Goal: Use online tool/utility: Utilize a website feature to perform a specific function

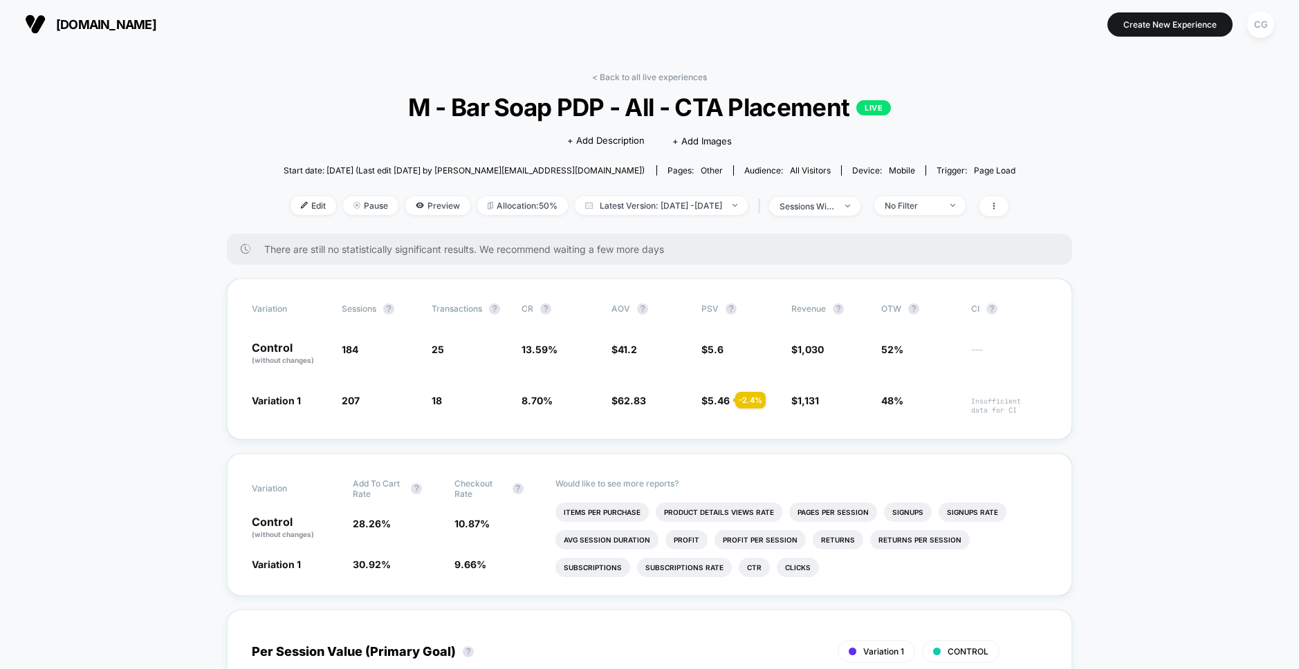
click at [123, 30] on span "[DOMAIN_NAME]" at bounding box center [106, 24] width 100 height 15
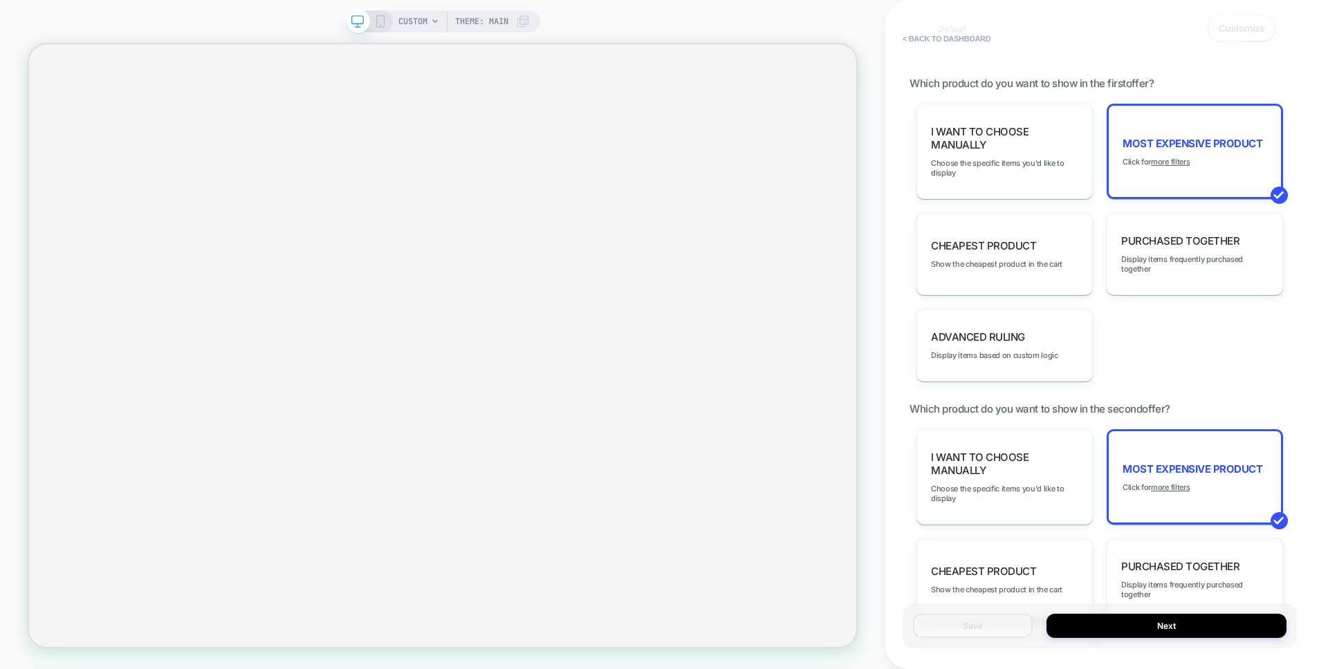
scroll to position [963, 0]
click at [999, 353] on span "Display items based on custom logic" at bounding box center [994, 355] width 127 height 10
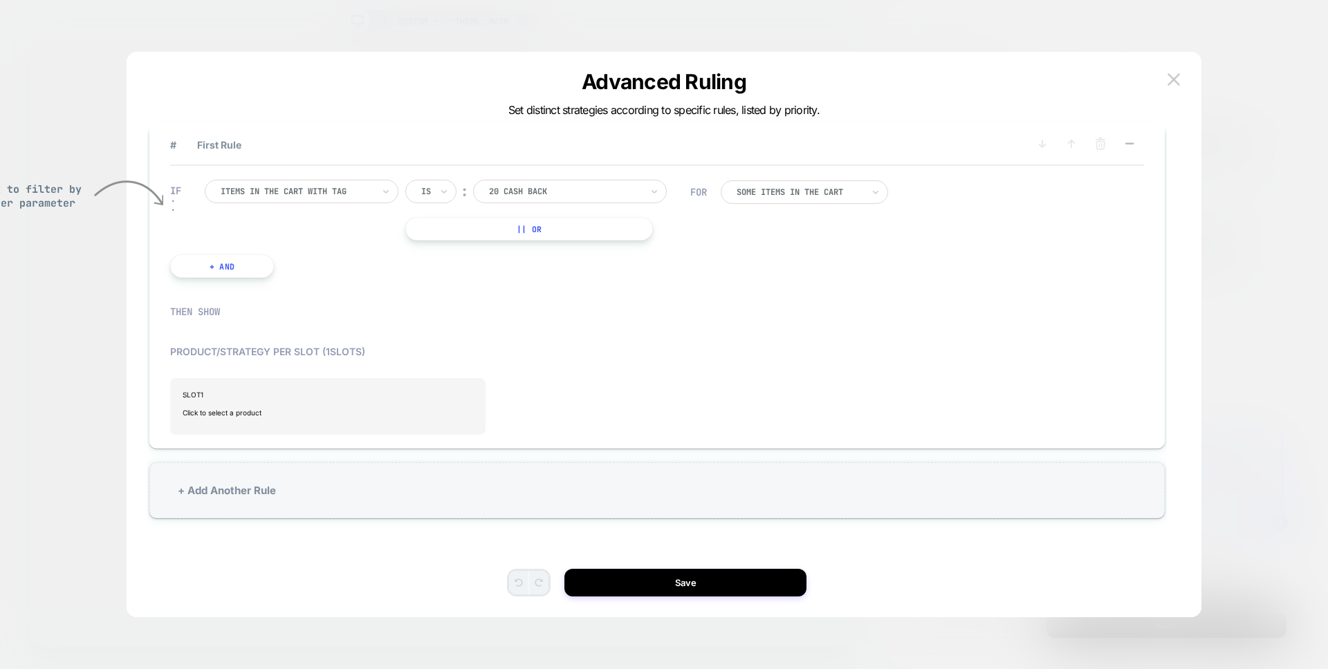
scroll to position [41, 0]
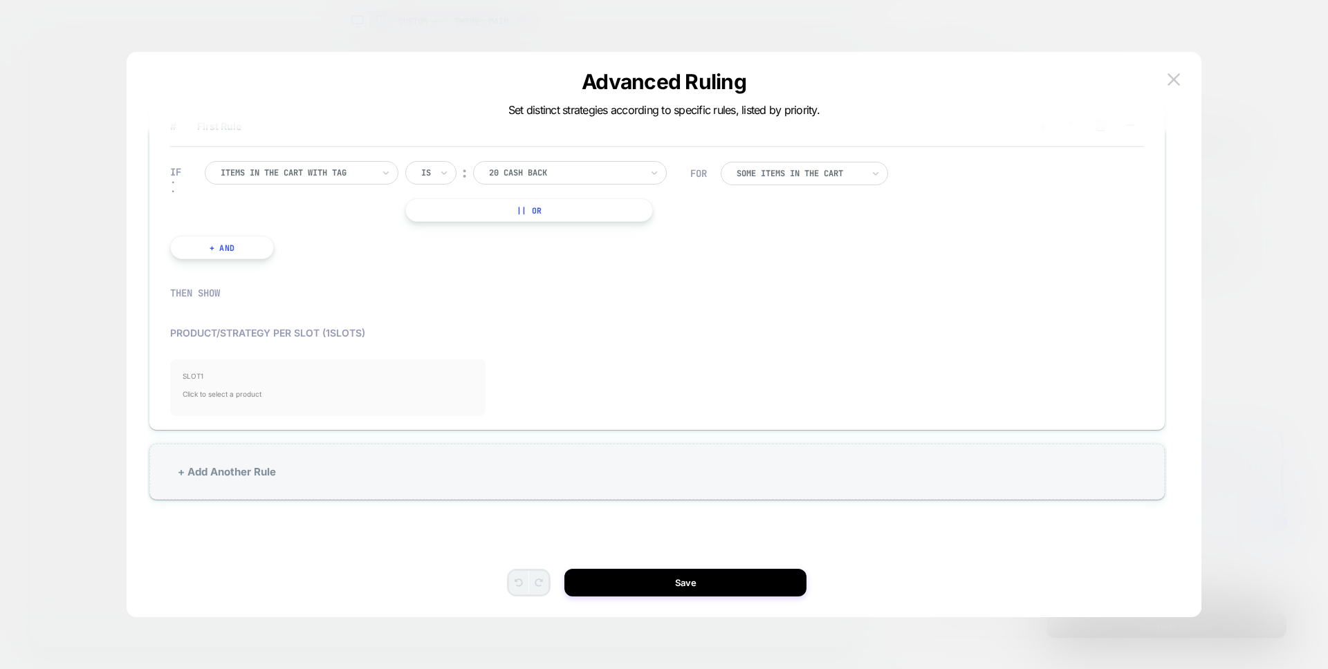
click at [252, 385] on span "Click to select a product" at bounding box center [328, 394] width 290 height 28
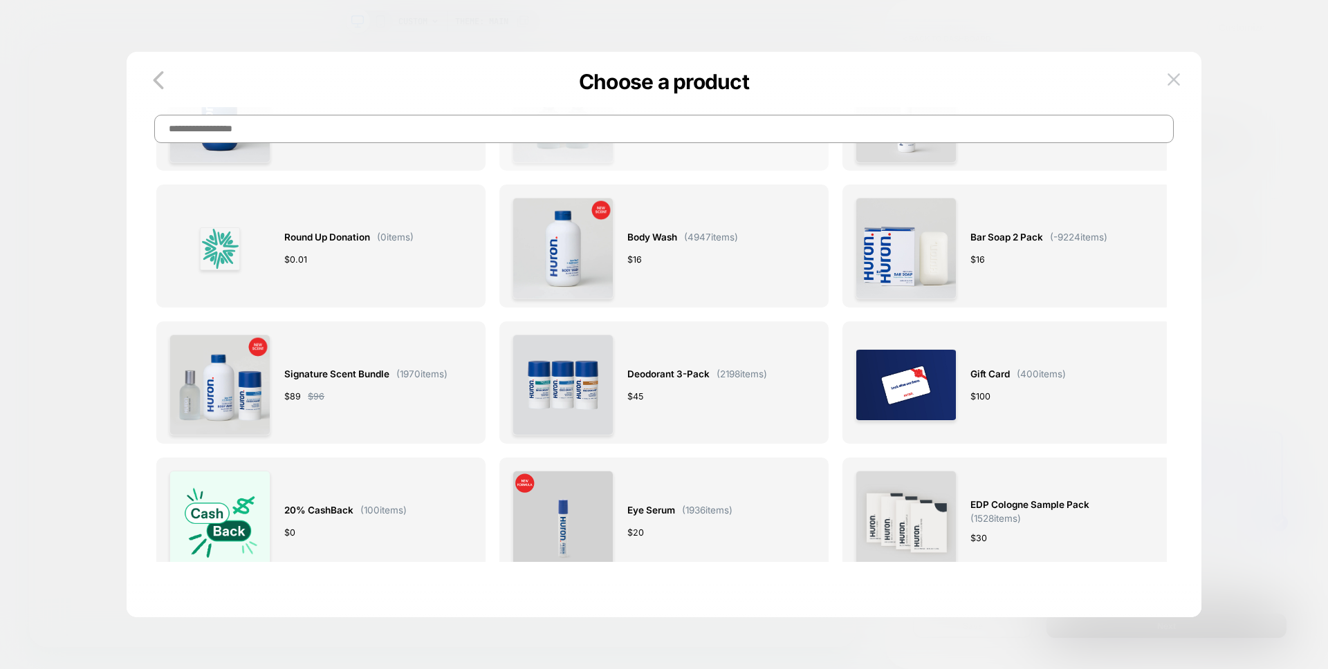
scroll to position [0, 0]
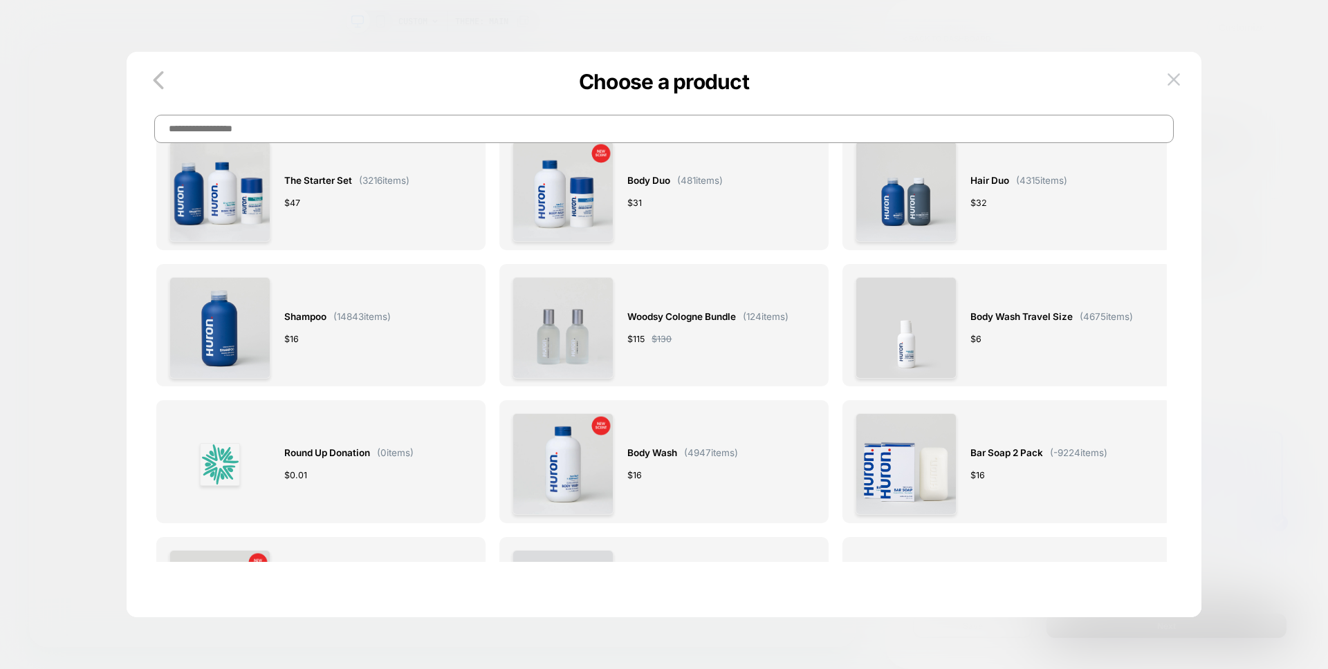
click at [596, 131] on input at bounding box center [663, 129] width 1019 height 28
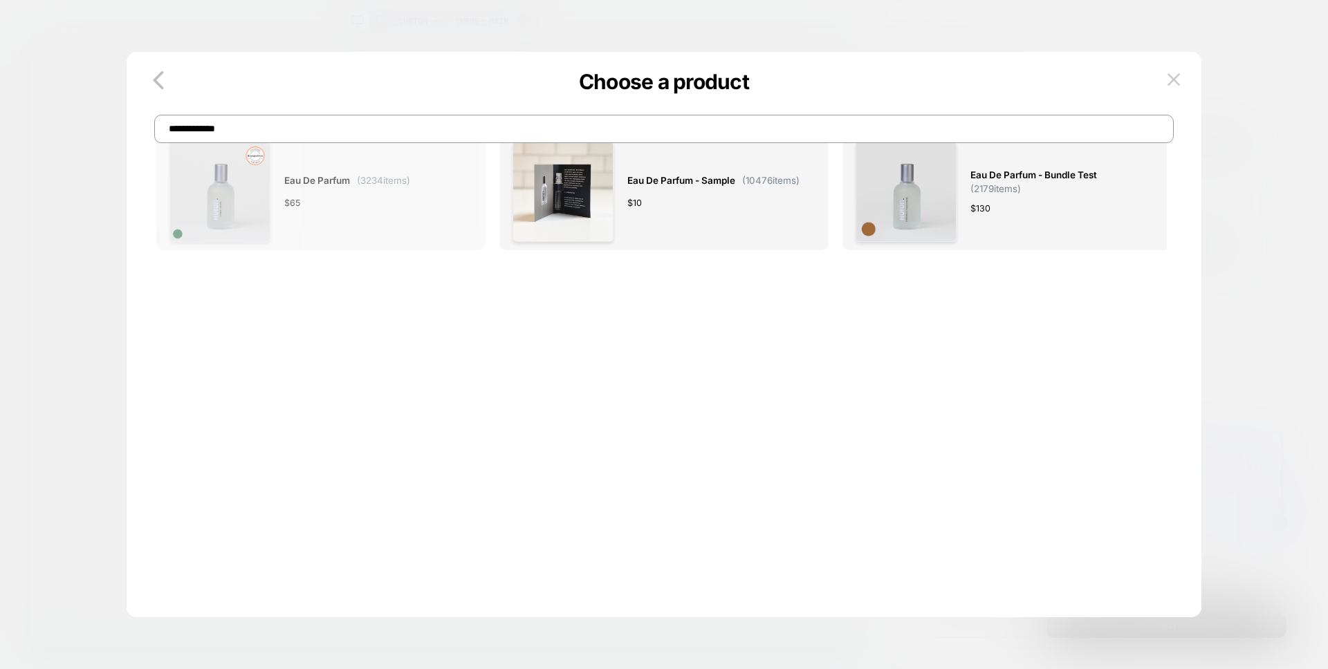
type input "**********"
click at [295, 178] on span "Eau de Parfum" at bounding box center [317, 181] width 66 height 16
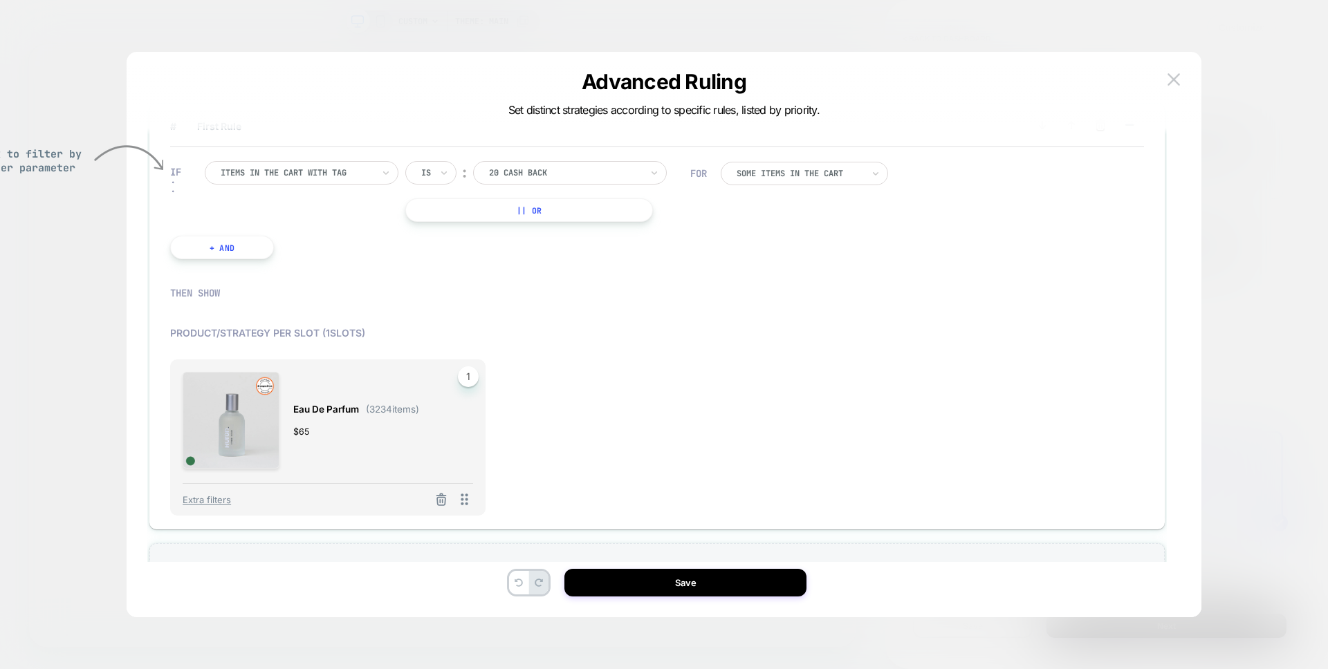
click at [473, 376] on span "1" at bounding box center [468, 376] width 21 height 21
click at [473, 375] on span "1" at bounding box center [468, 376] width 21 height 21
click at [472, 373] on span "1" at bounding box center [468, 376] width 21 height 21
click at [470, 381] on span "1" at bounding box center [468, 376] width 21 height 21
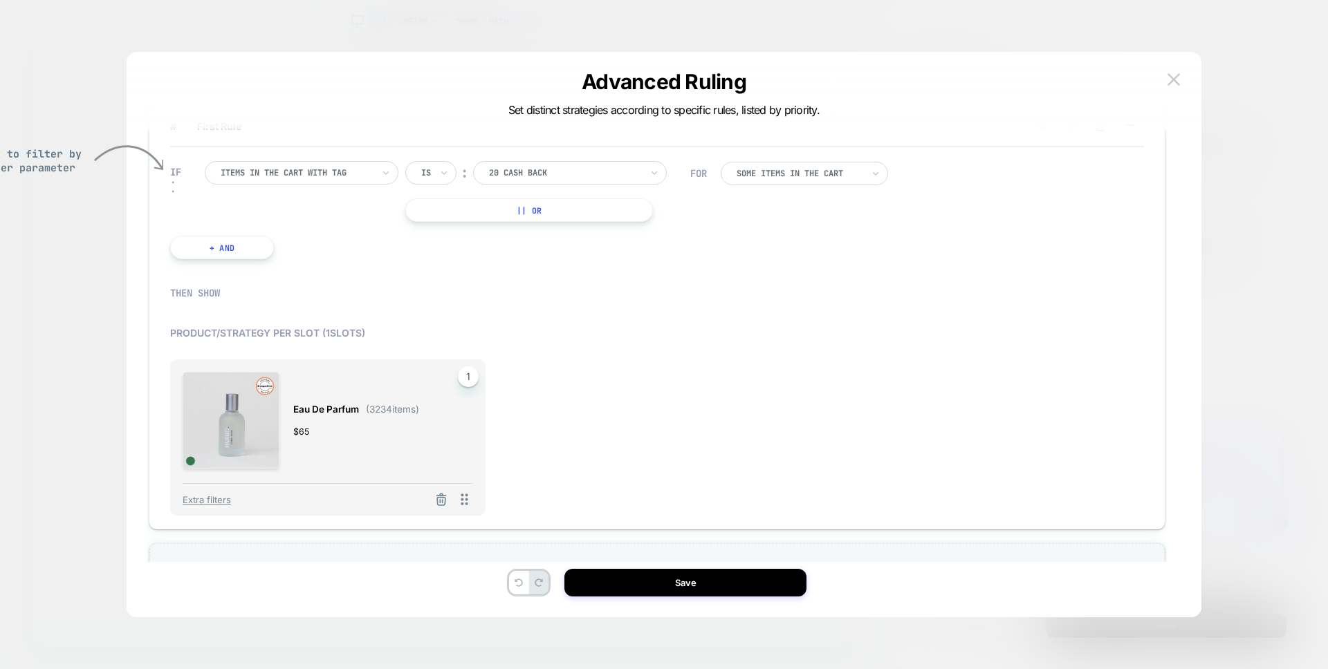
click at [469, 380] on span "1" at bounding box center [468, 376] width 21 height 21
click at [209, 505] on div "Extra filters" at bounding box center [328, 495] width 290 height 25
click at [216, 499] on span "Extra filters" at bounding box center [207, 499] width 48 height 11
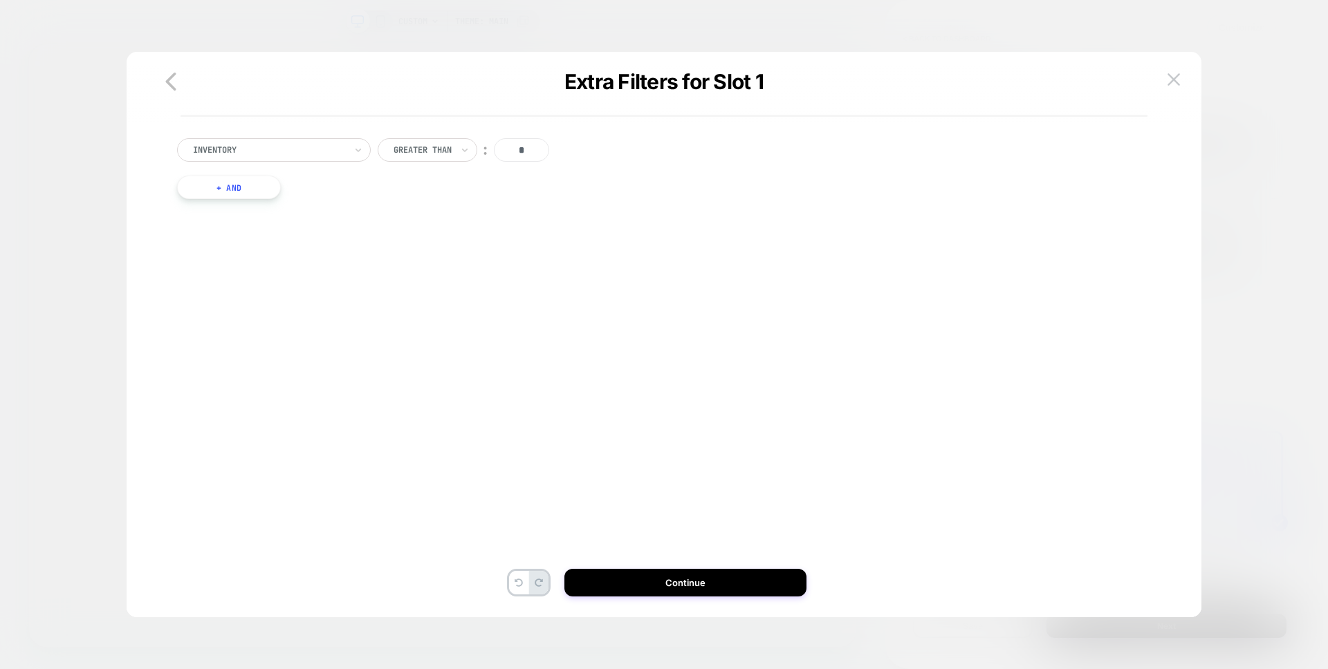
click at [422, 147] on div at bounding box center [422, 150] width 58 height 12
drag, startPoint x: 427, startPoint y: 146, endPoint x: 416, endPoint y: 149, distance: 12.1
click at [427, 146] on div at bounding box center [422, 150] width 58 height 12
click at [356, 151] on icon at bounding box center [358, 150] width 10 height 14
click at [340, 207] on div "Separate out color variants" at bounding box center [281, 210] width 180 height 22
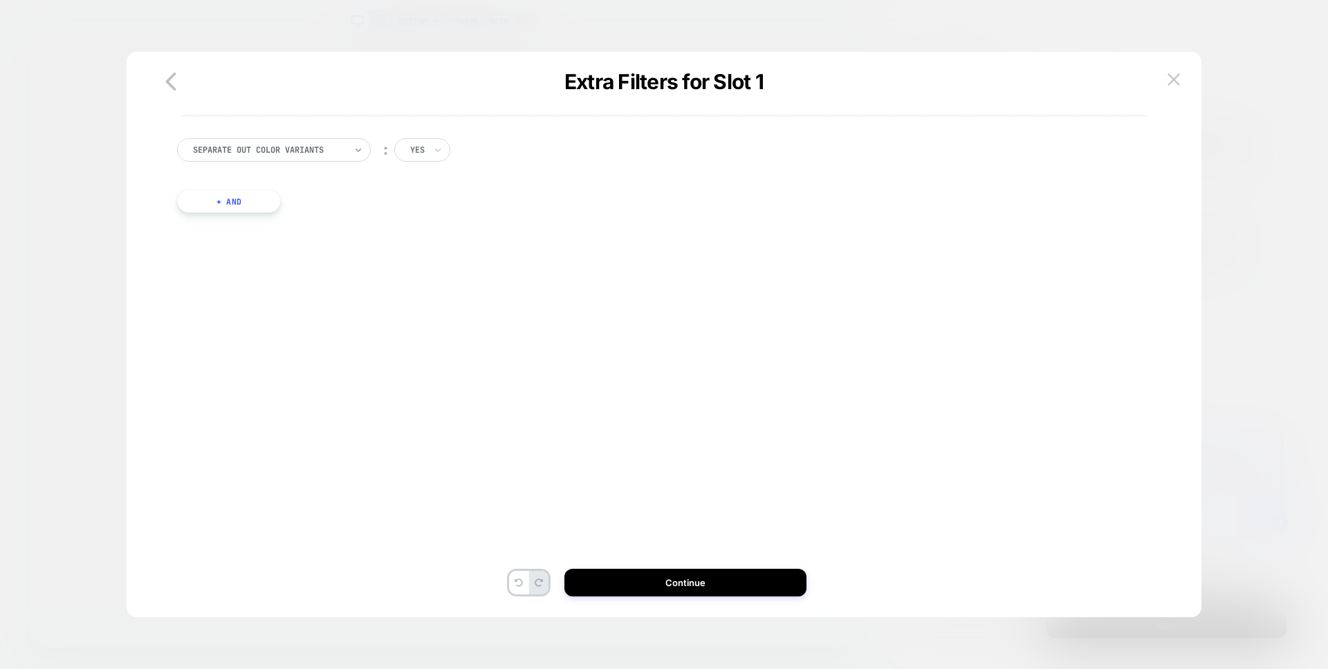
click at [360, 156] on icon at bounding box center [358, 150] width 10 height 14
click at [317, 225] on div "Include Cart Items" at bounding box center [281, 232] width 180 height 22
click at [320, 154] on div at bounding box center [269, 150] width 152 height 12
click at [305, 187] on div "Inventory" at bounding box center [281, 188] width 180 height 22
click at [519, 583] on icon at bounding box center [518, 583] width 8 height 8
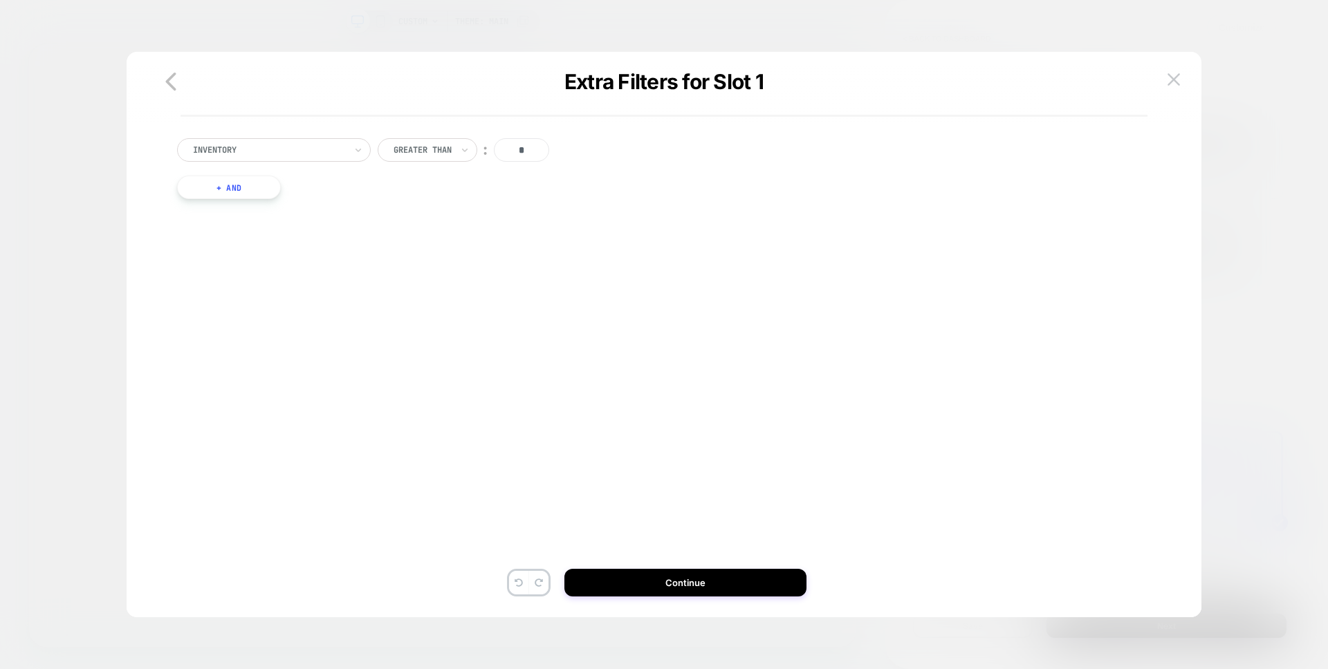
click at [163, 90] on icon "button" at bounding box center [171, 82] width 28 height 28
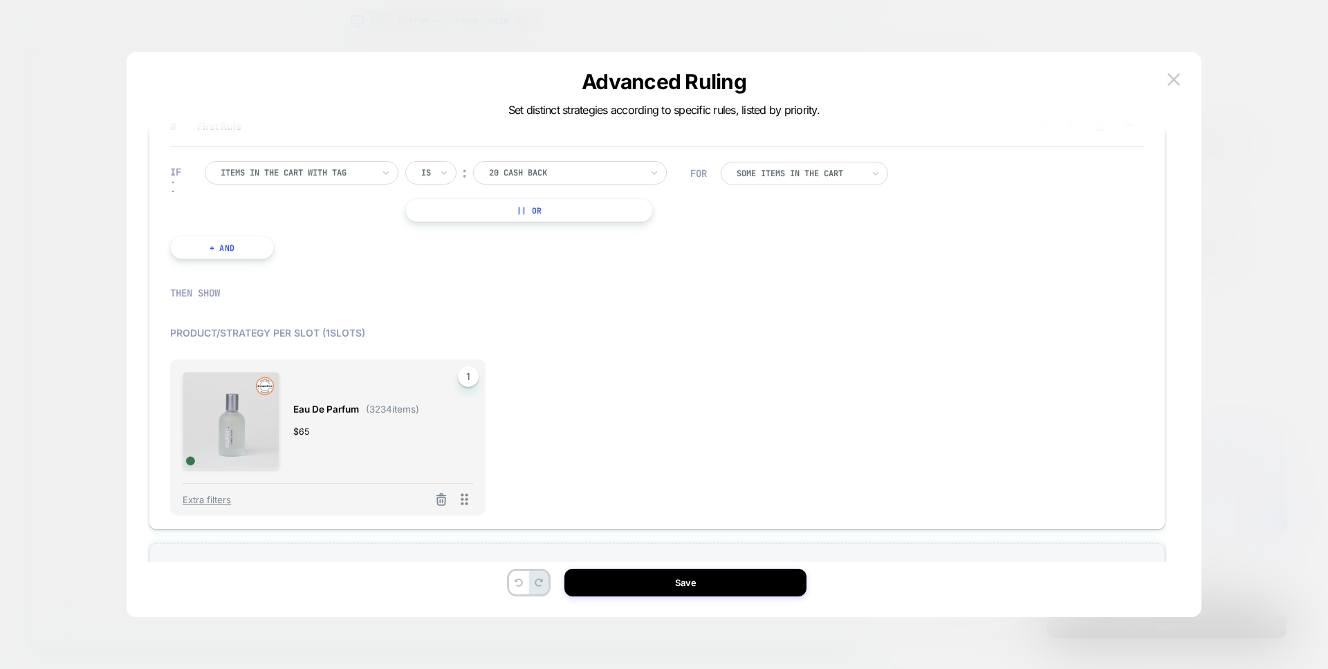
click at [479, 379] on div "Eau de Parfum ( 3234 items) $ 65 1 Extra filters" at bounding box center [327, 438] width 315 height 156
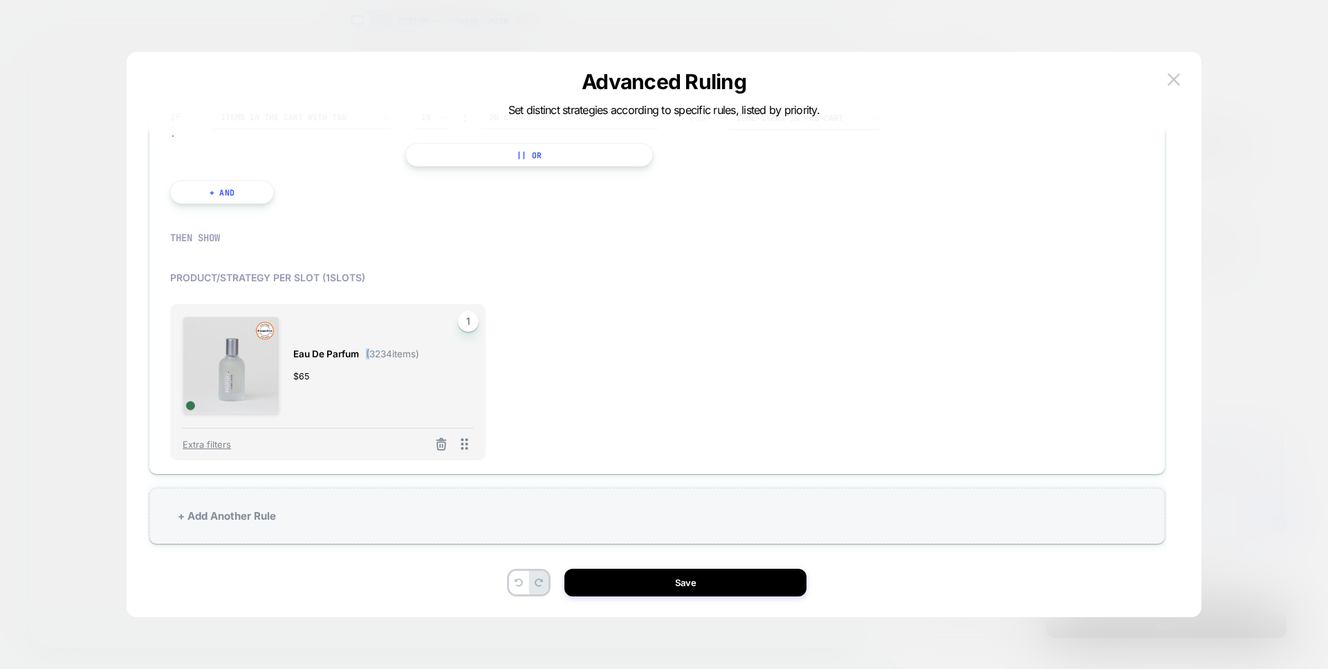
scroll to position [65, 0]
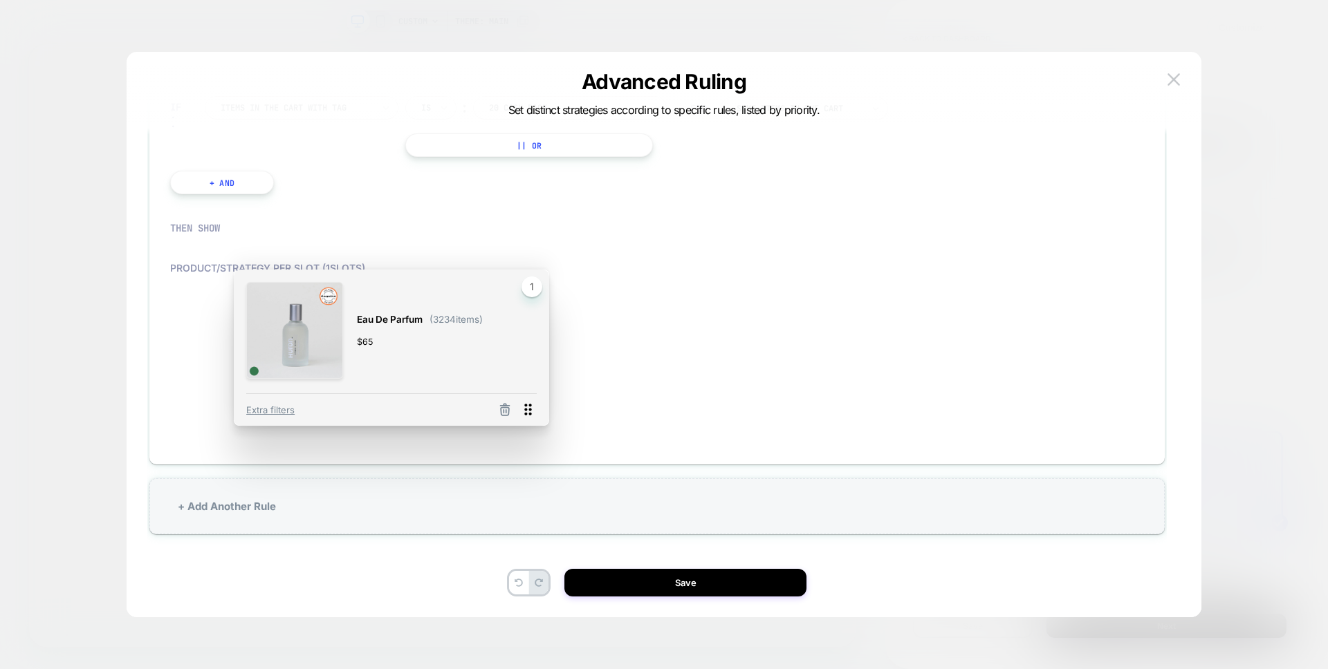
drag, startPoint x: 470, startPoint y: 436, endPoint x: 534, endPoint y: 411, distance: 68.3
click at [534, 411] on icon at bounding box center [527, 409] width 17 height 17
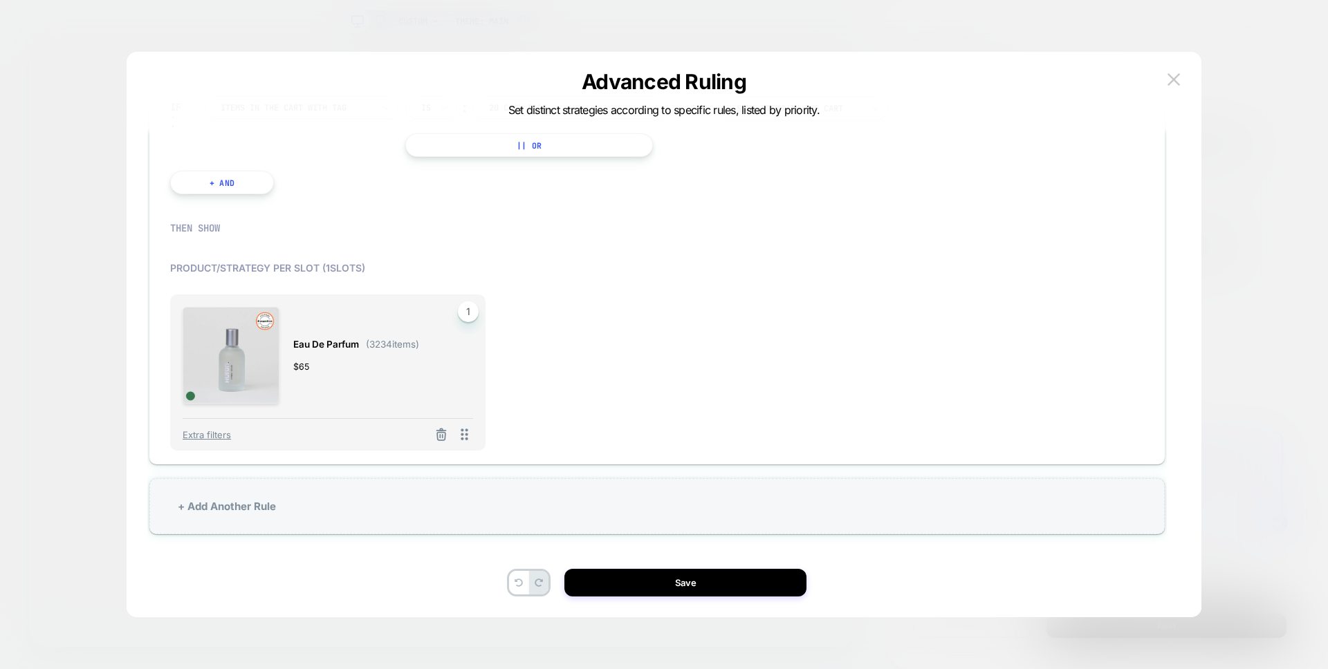
scroll to position [0, 0]
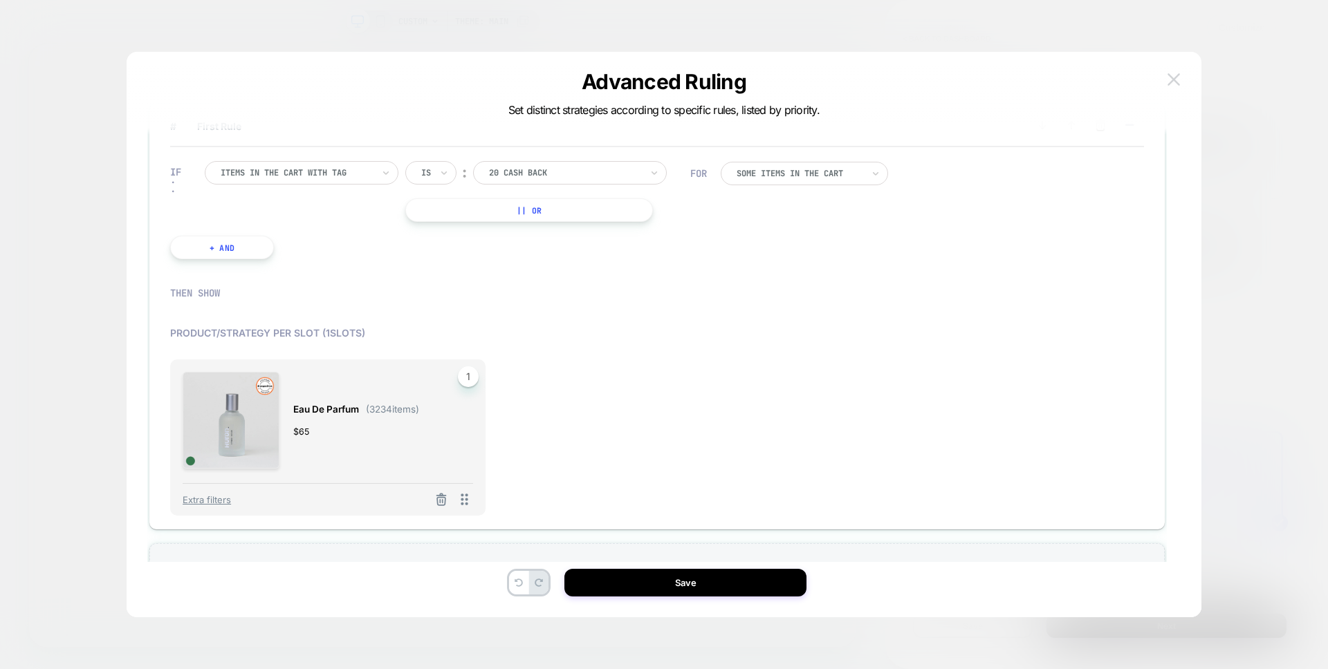
click at [1168, 73] on img at bounding box center [1173, 79] width 12 height 12
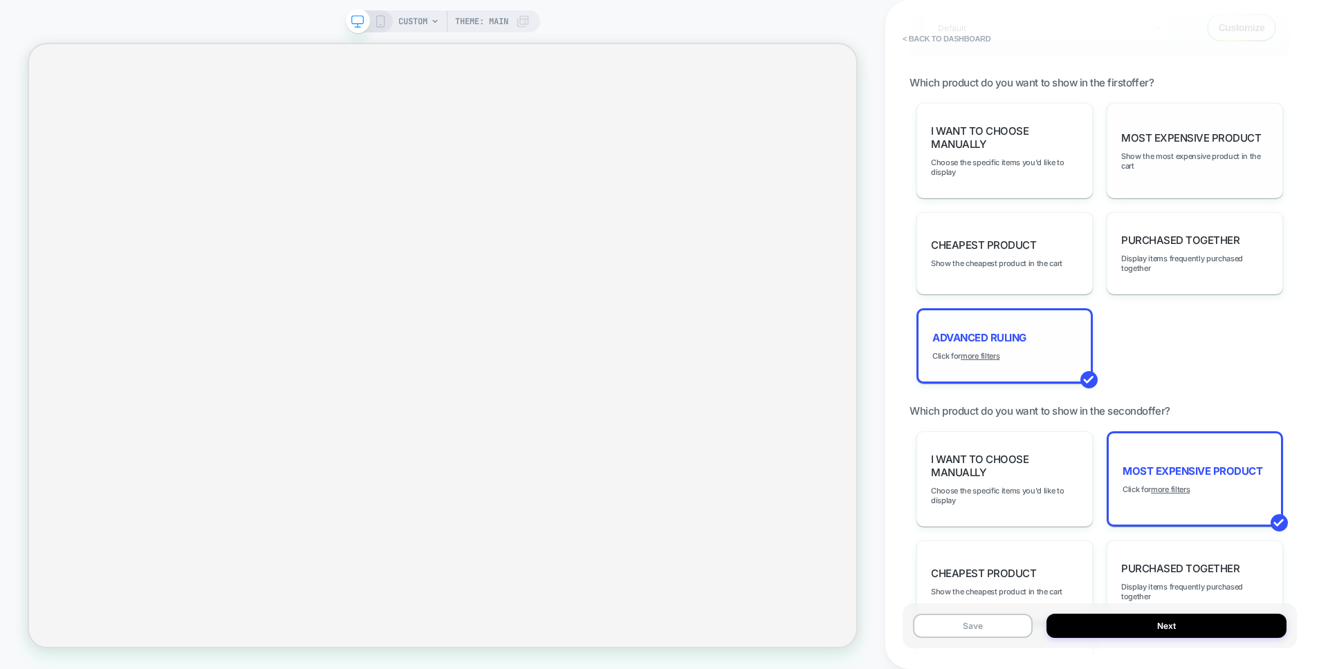
click at [1191, 147] on div "Most Expensive Product Show the most expensive product in the cart" at bounding box center [1194, 150] width 176 height 95
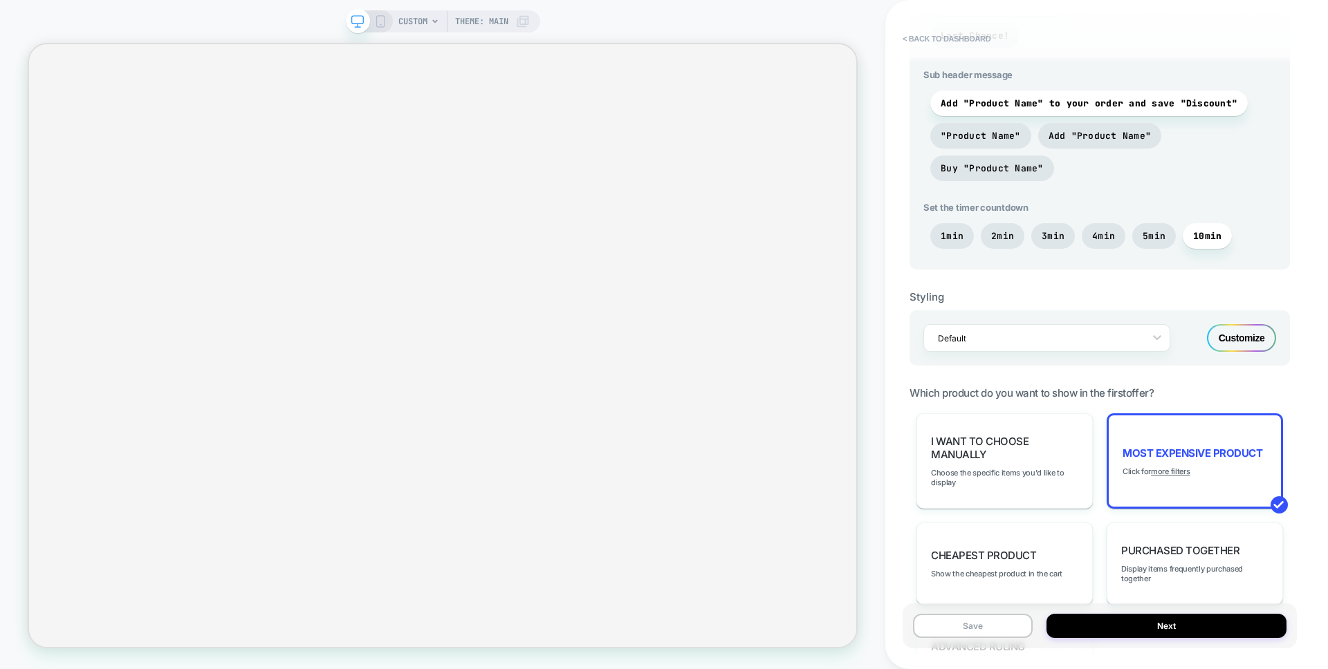
scroll to position [398, 0]
